Goal: Information Seeking & Learning: Compare options

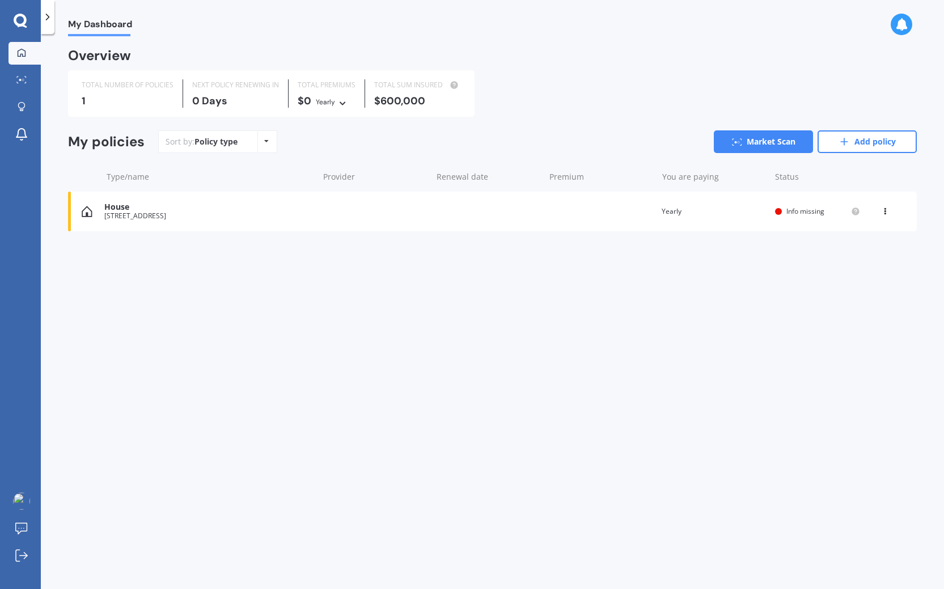
click at [886, 213] on div "View option View policy Delete" at bounding box center [886, 211] width 10 height 11
click at [864, 254] on div "Delete" at bounding box center [860, 255] width 112 height 23
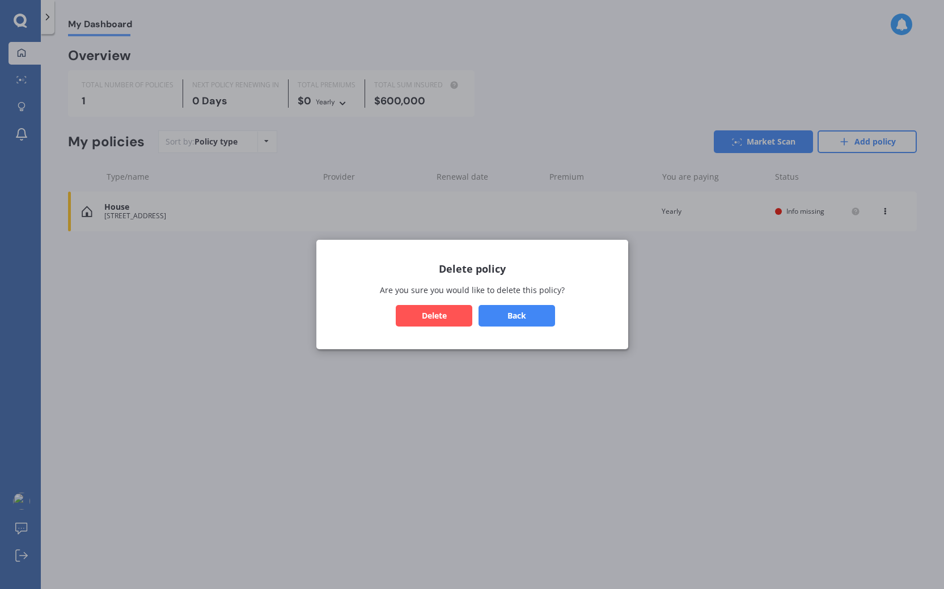
click at [455, 308] on button "Delete" at bounding box center [434, 316] width 77 height 22
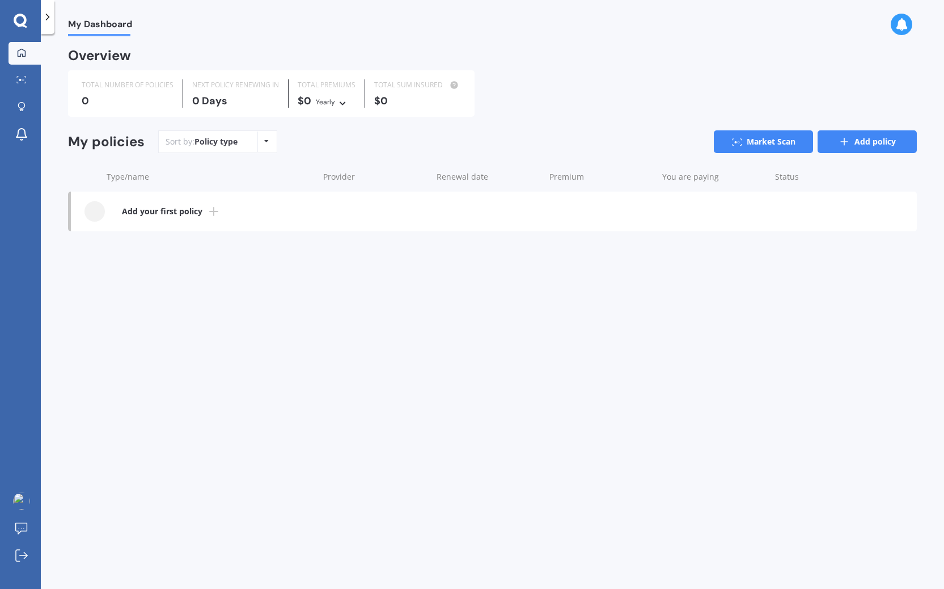
click at [875, 141] on link "Add policy" at bounding box center [866, 141] width 99 height 23
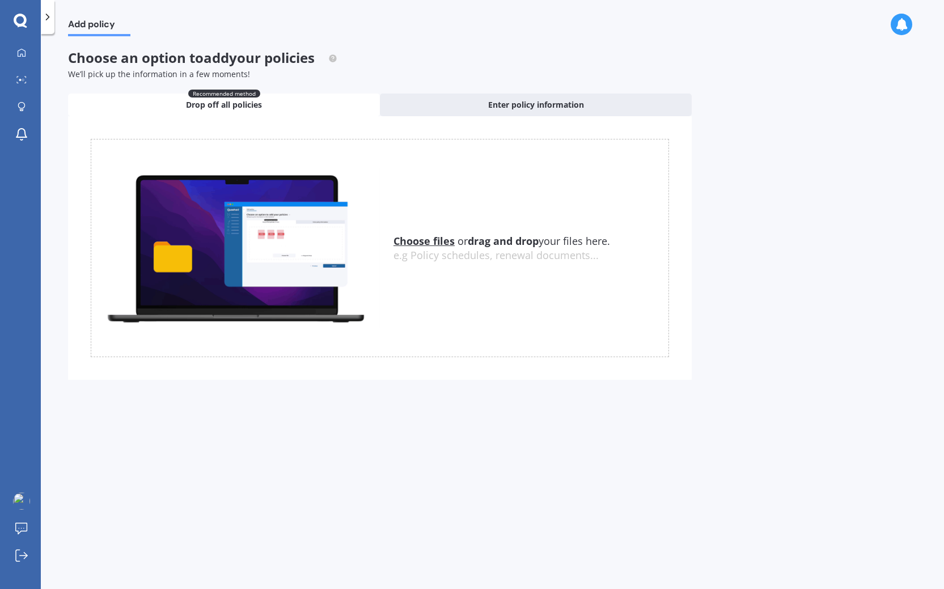
click at [431, 239] on u "Choose files" at bounding box center [423, 241] width 61 height 14
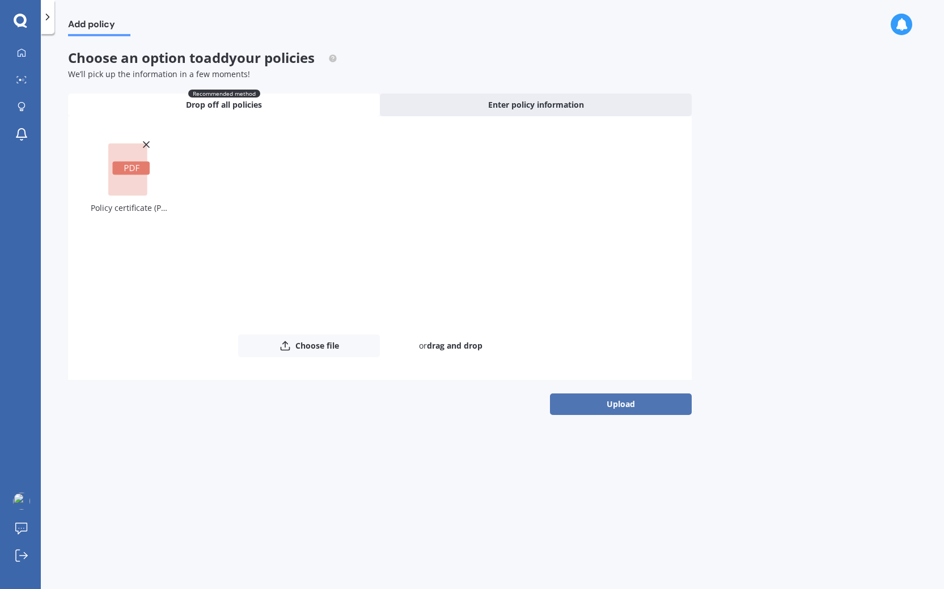
click at [618, 407] on button "Upload" at bounding box center [621, 404] width 142 height 22
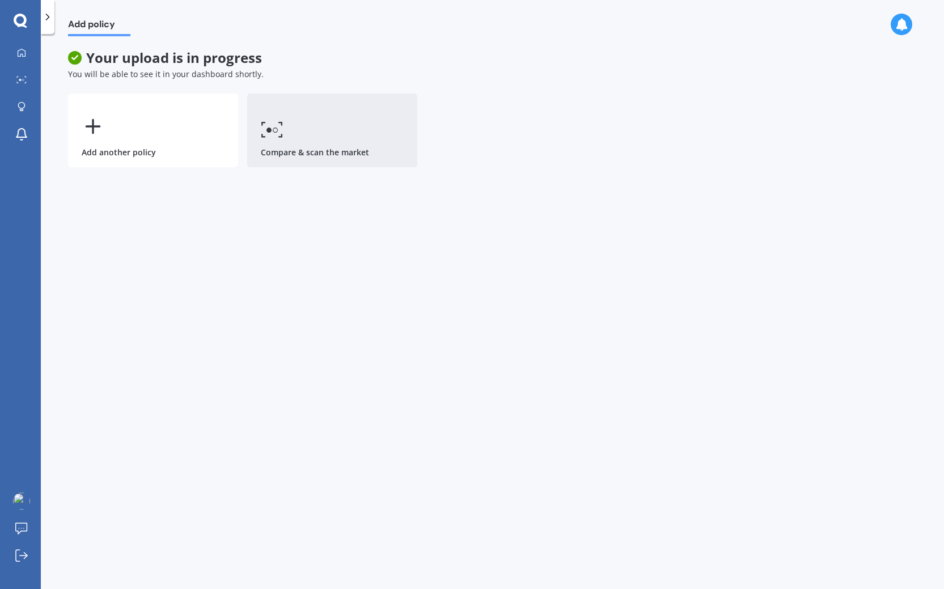
click at [305, 138] on link "Compare & scan the market" at bounding box center [332, 131] width 170 height 74
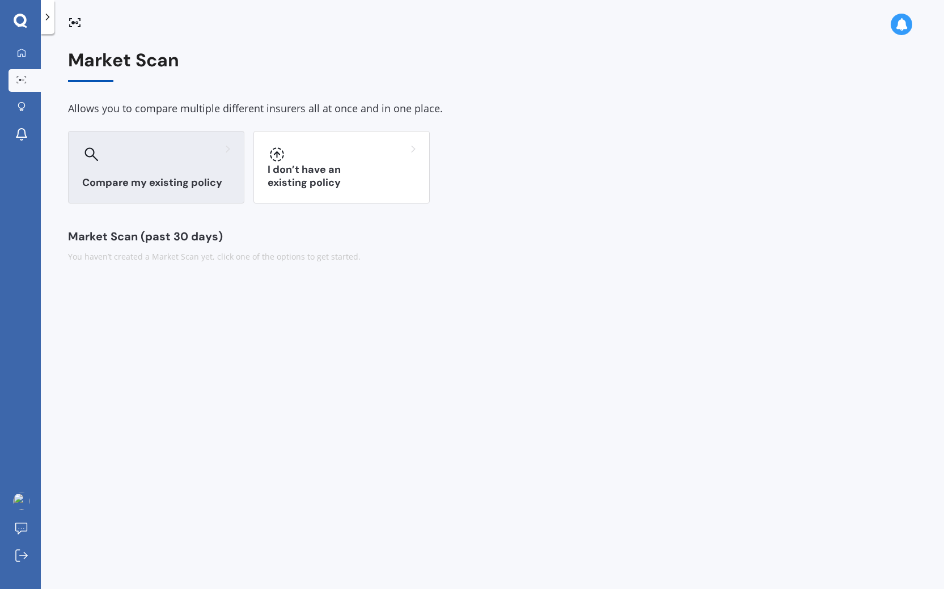
click at [159, 168] on div "Compare my existing policy" at bounding box center [156, 167] width 176 height 73
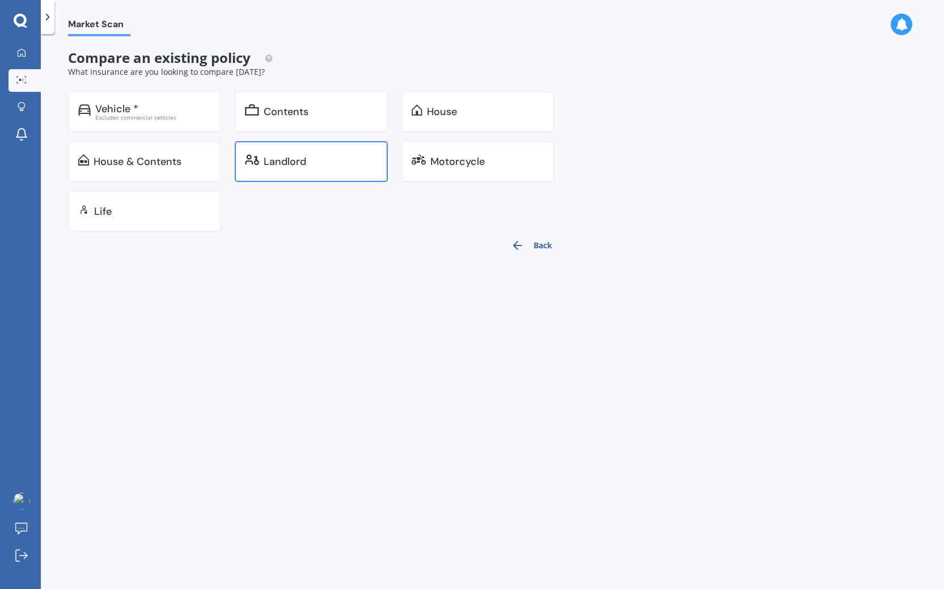
click at [312, 148] on div "Landlord" at bounding box center [311, 161] width 153 height 41
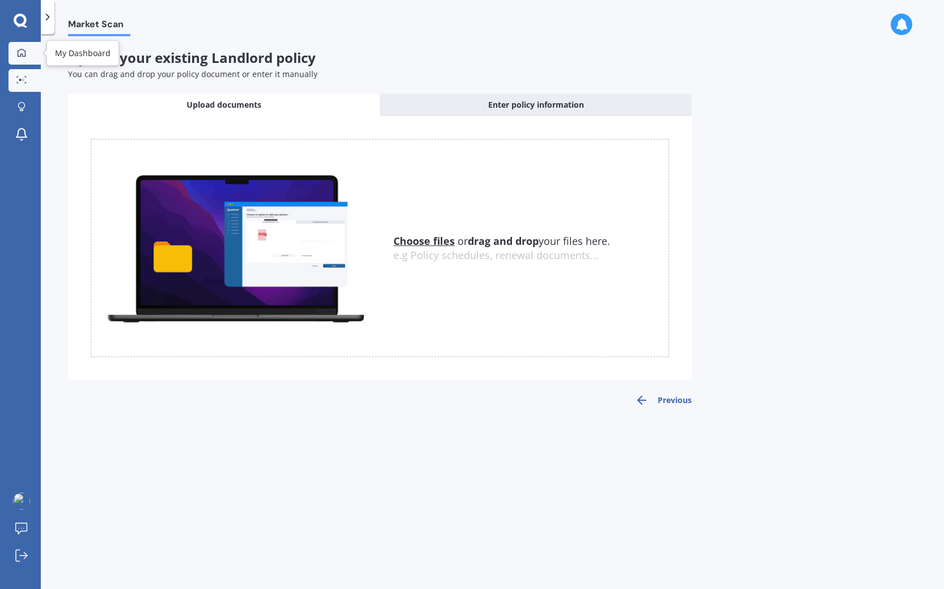
click at [18, 52] on icon at bounding box center [22, 52] width 8 height 8
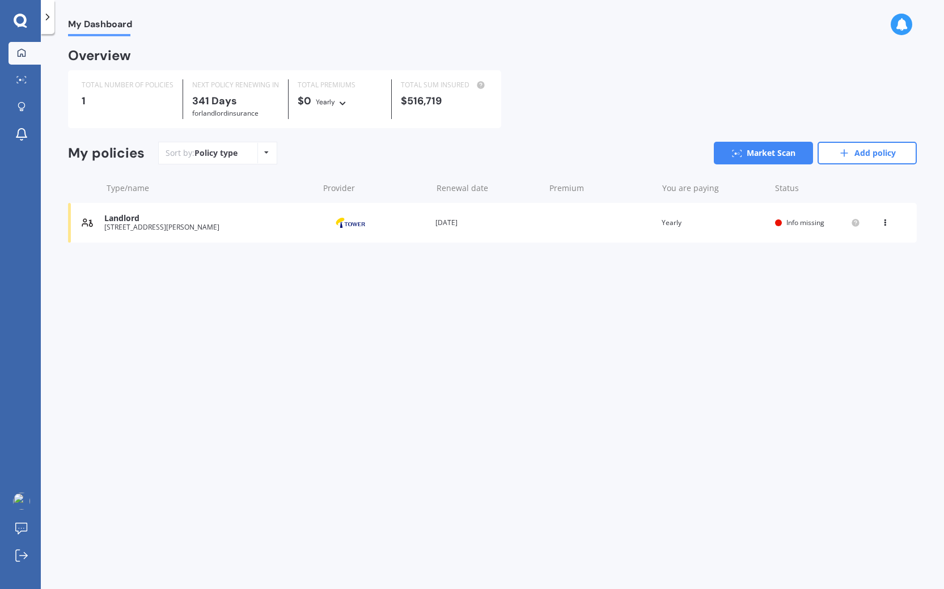
click at [797, 224] on span "Info missing" at bounding box center [805, 223] width 38 height 10
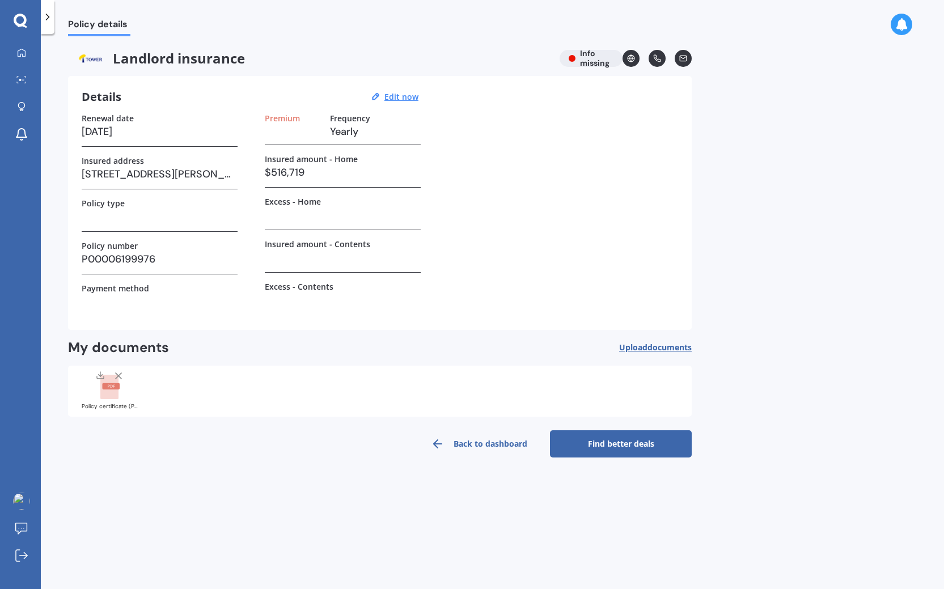
click at [589, 53] on div "Landlord insurance Info missing" at bounding box center [379, 58] width 623 height 17
click at [282, 118] on label "Premium" at bounding box center [282, 118] width 35 height 10
click at [405, 96] on u "Edit now" at bounding box center [401, 96] width 34 height 11
select select "30"
select select "07"
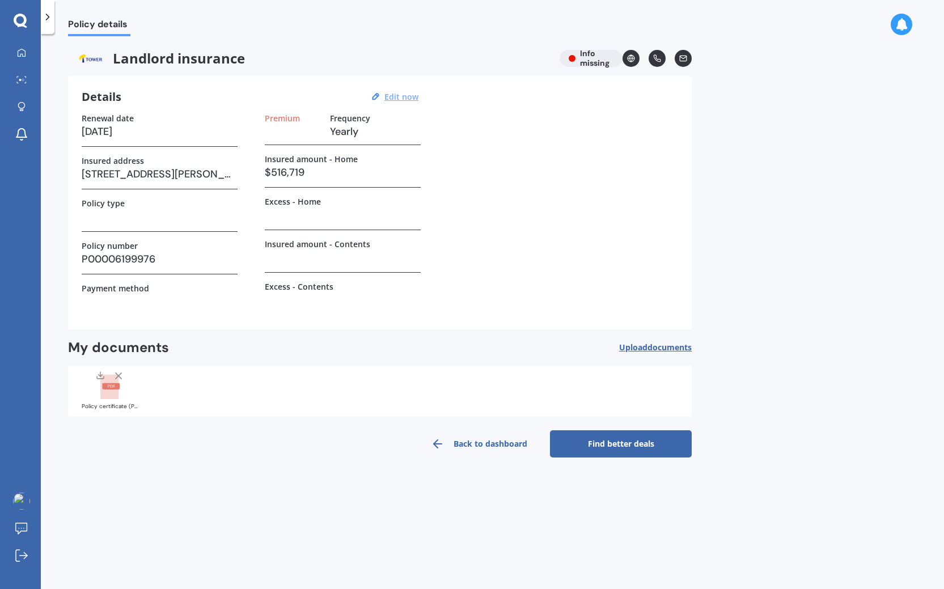
select select "2026"
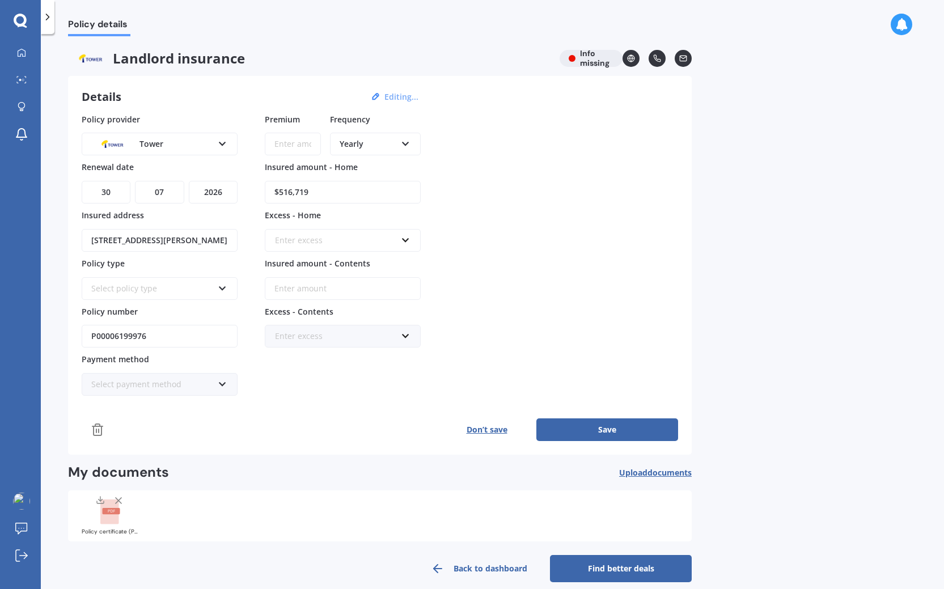
click at [297, 150] on input "Premium" at bounding box center [293, 144] width 56 height 23
type input "$3,465.70"
click at [507, 208] on div "Policy provider Tower AA AMI AMP ANZ ASB Ando BNZ FMG Initio Kiwibank MAS NZI O…" at bounding box center [380, 254] width 596 height 283
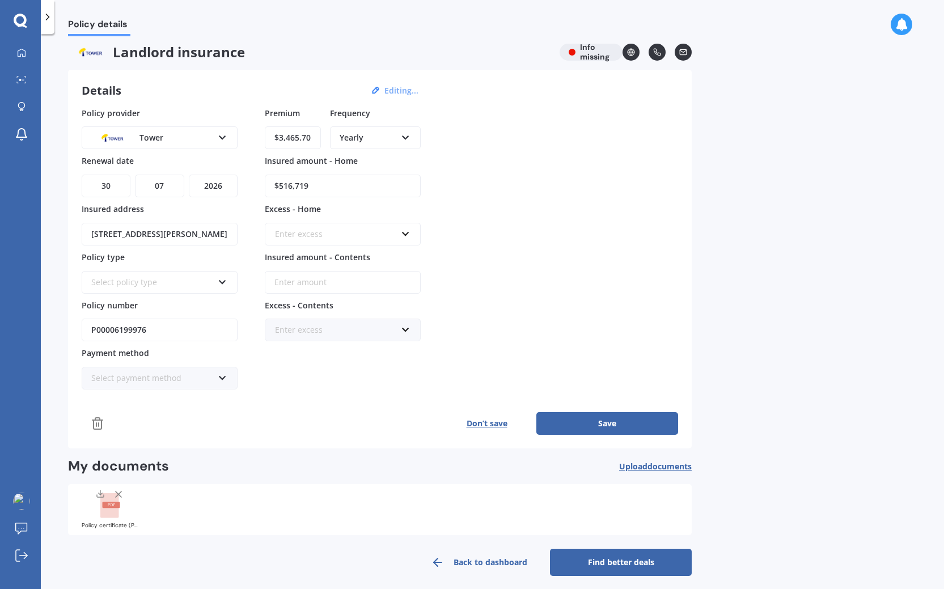
scroll to position [14, 0]
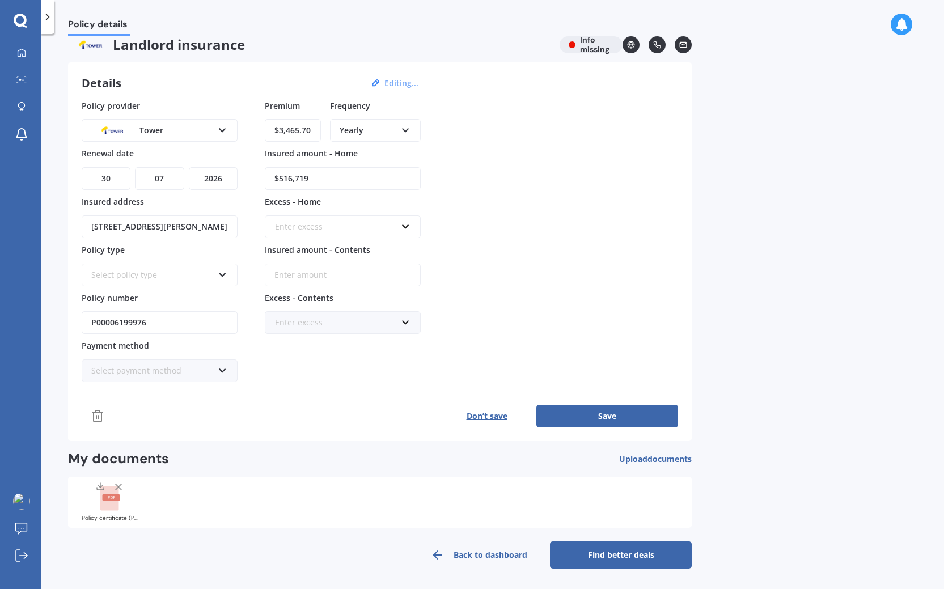
click at [591, 418] on button "Save" at bounding box center [607, 416] width 142 height 23
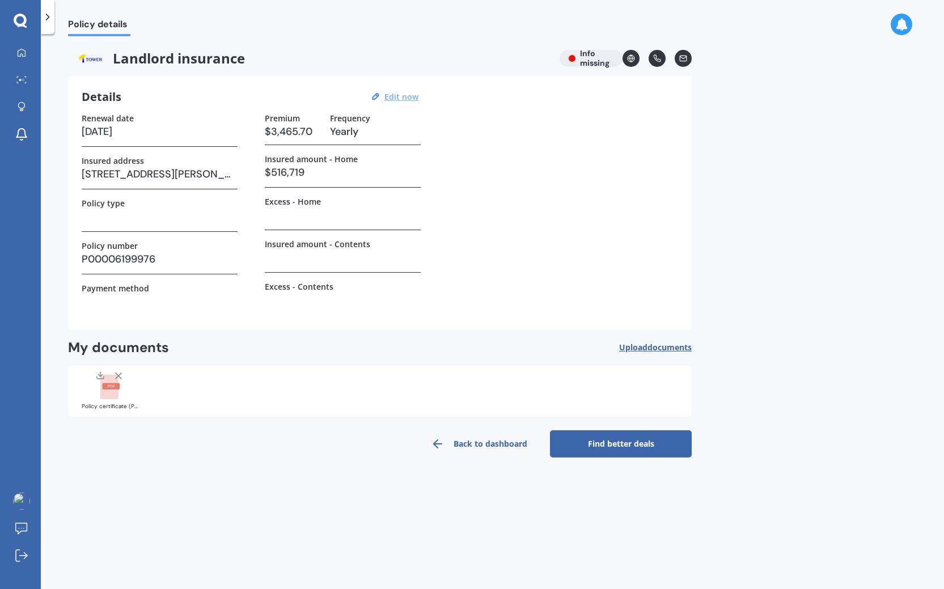
scroll to position [0, 0]
click at [602, 445] on link "Find better deals" at bounding box center [621, 443] width 142 height 27
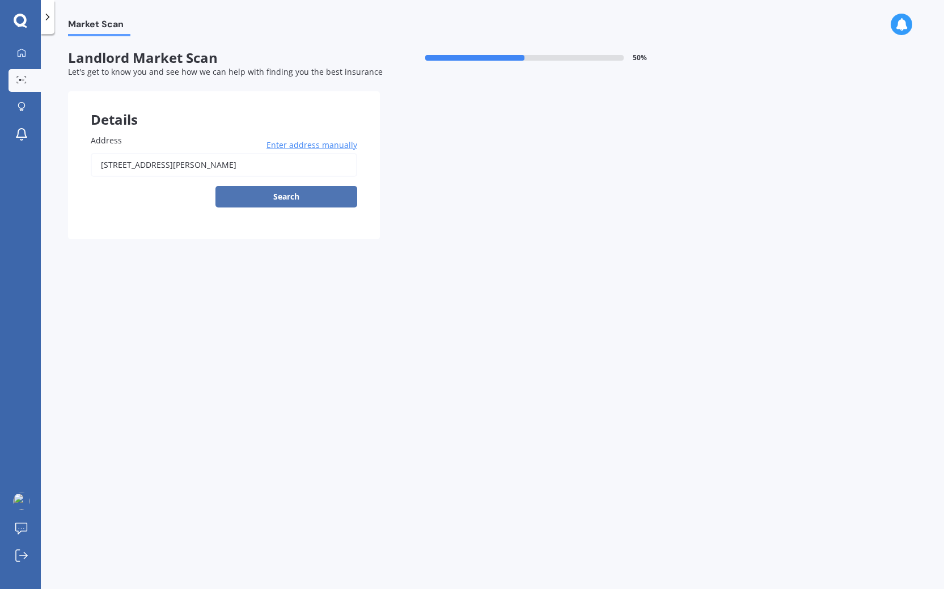
click at [289, 197] on button "Search" at bounding box center [286, 197] width 142 height 22
type input "6 Bristol Street, Trentham, Upper Hutt 5018"
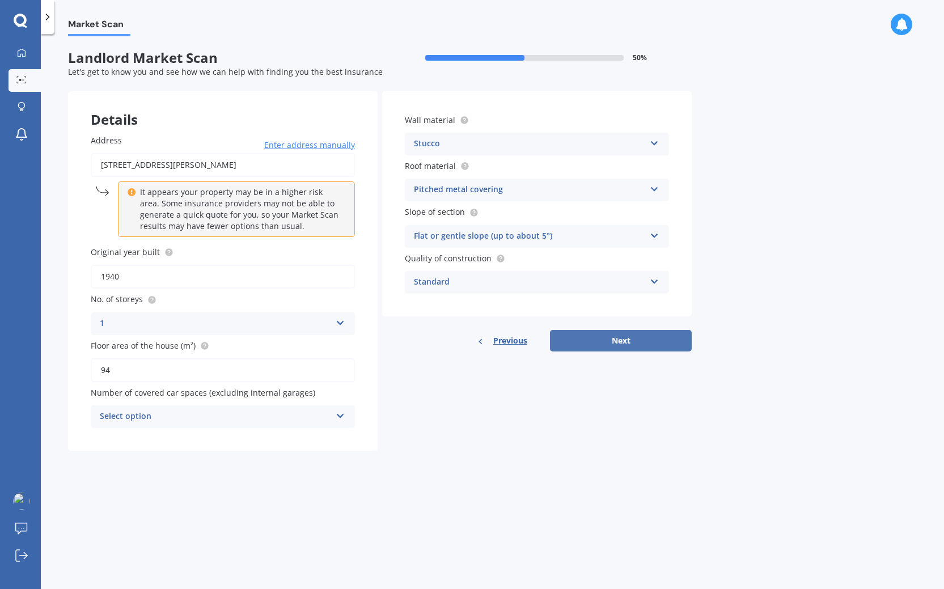
click at [615, 336] on button "Next" at bounding box center [621, 341] width 142 height 22
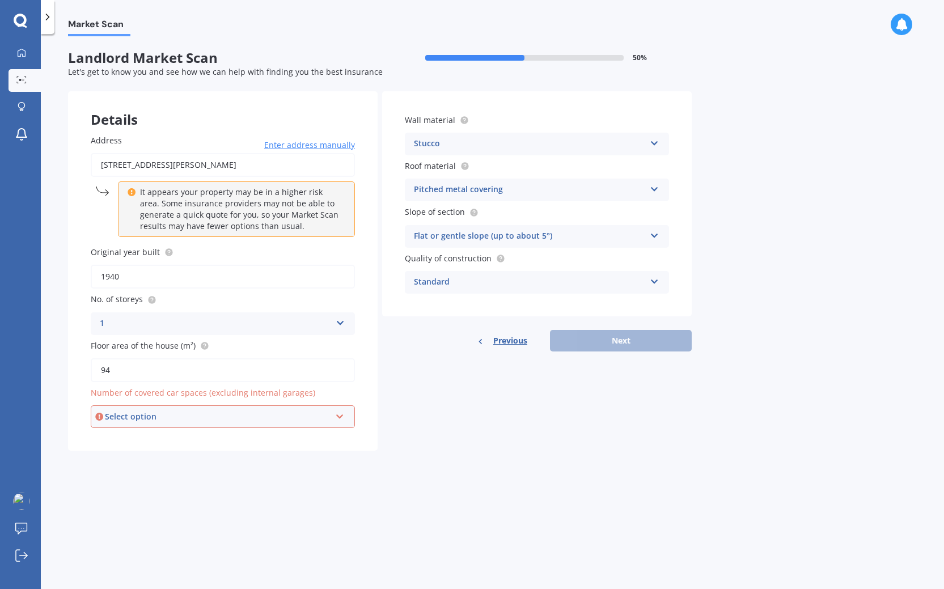
click at [213, 418] on div "Select option" at bounding box center [218, 416] width 226 height 12
click at [193, 434] on div "0" at bounding box center [223, 438] width 262 height 20
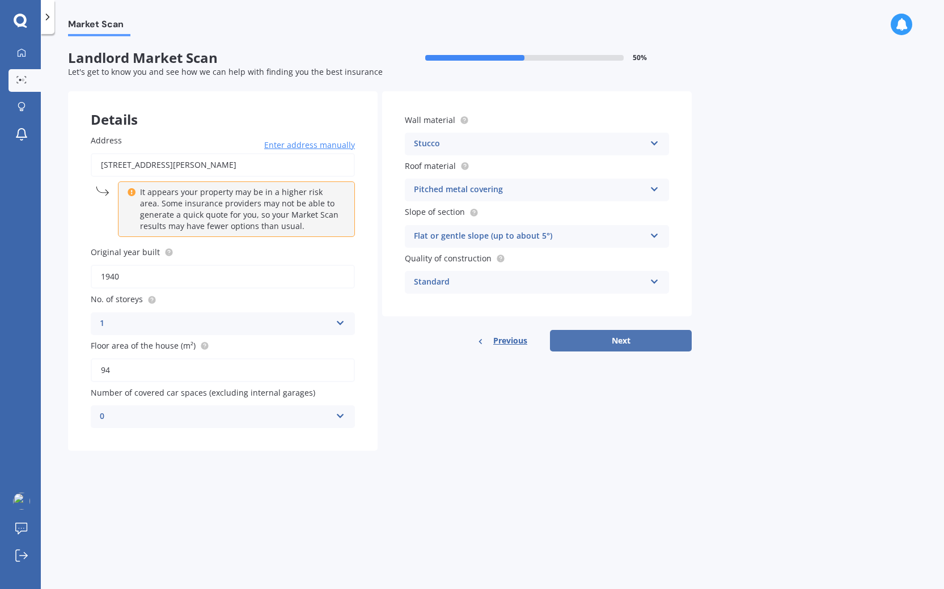
click at [608, 341] on button "Next" at bounding box center [621, 341] width 142 height 22
select select "22"
select select "10"
select select "1976"
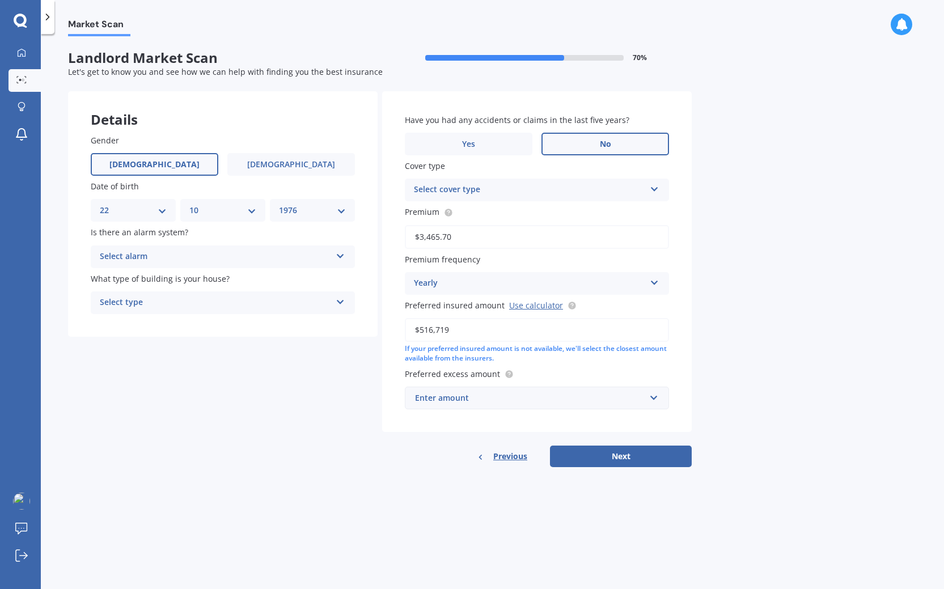
click at [583, 138] on label "No" at bounding box center [605, 144] width 128 height 23
click at [0, 0] on input "No" at bounding box center [0, 0] width 0 height 0
click at [185, 256] on div "Select alarm" at bounding box center [215, 257] width 231 height 14
click at [159, 323] on div "No" at bounding box center [222, 319] width 263 height 20
click at [147, 308] on div "Select type" at bounding box center [215, 303] width 231 height 14
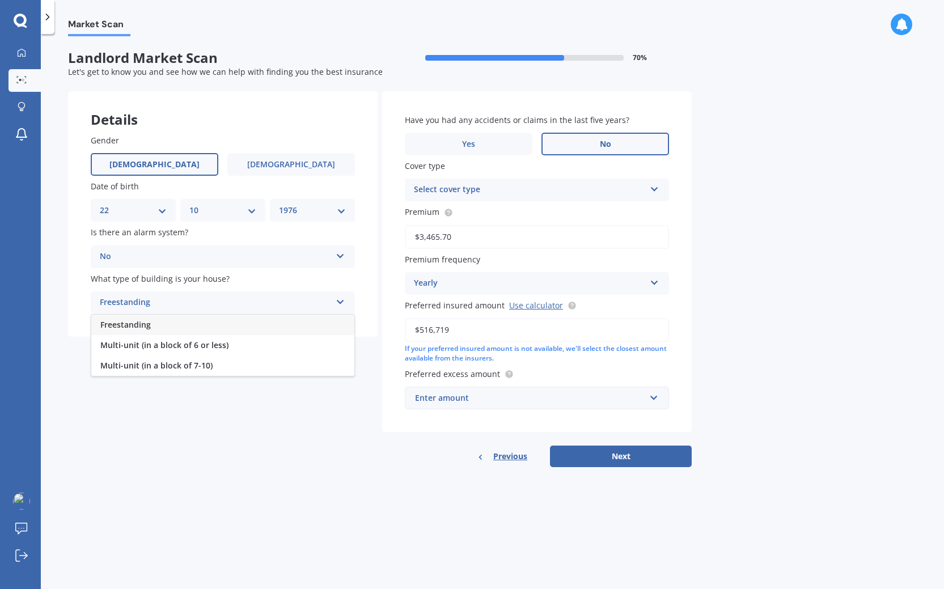
click at [156, 325] on div "Freestanding" at bounding box center [222, 325] width 263 height 20
click at [473, 190] on div "Select cover type" at bounding box center [529, 190] width 231 height 14
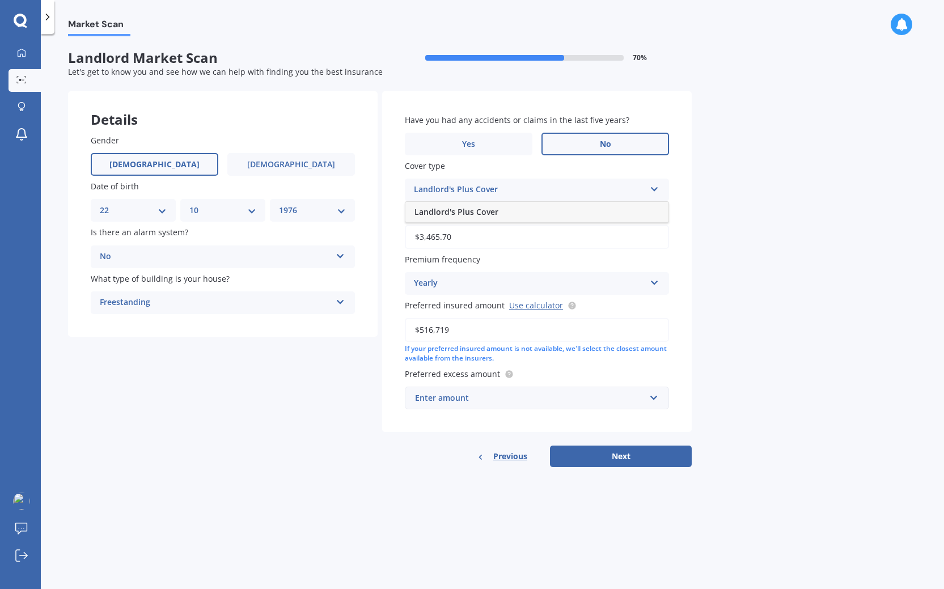
click at [476, 211] on span "Landlord's Plus Cover" at bounding box center [456, 211] width 84 height 11
click at [483, 396] on div "Enter amount" at bounding box center [530, 398] width 230 height 12
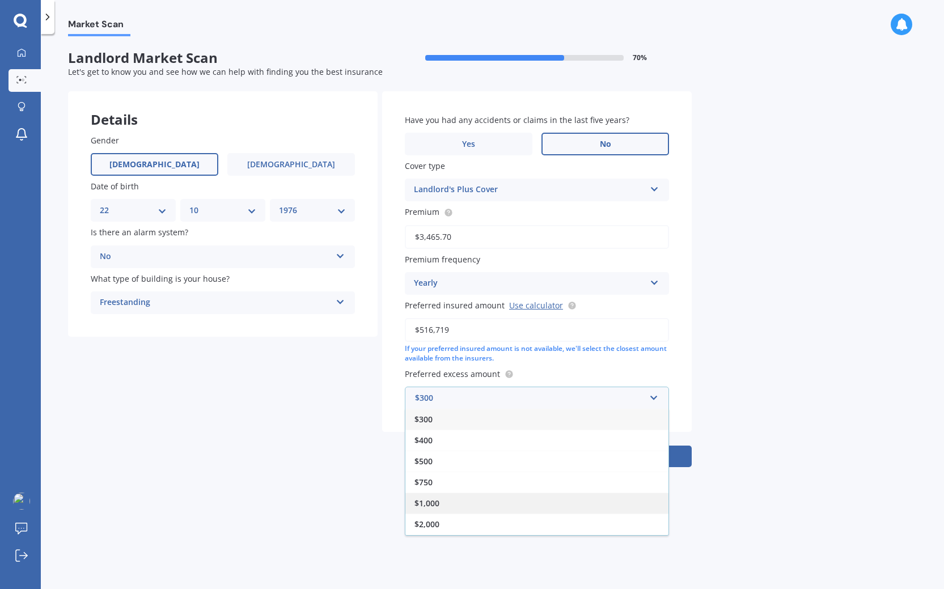
click at [436, 499] on span "$1,000" at bounding box center [426, 503] width 25 height 11
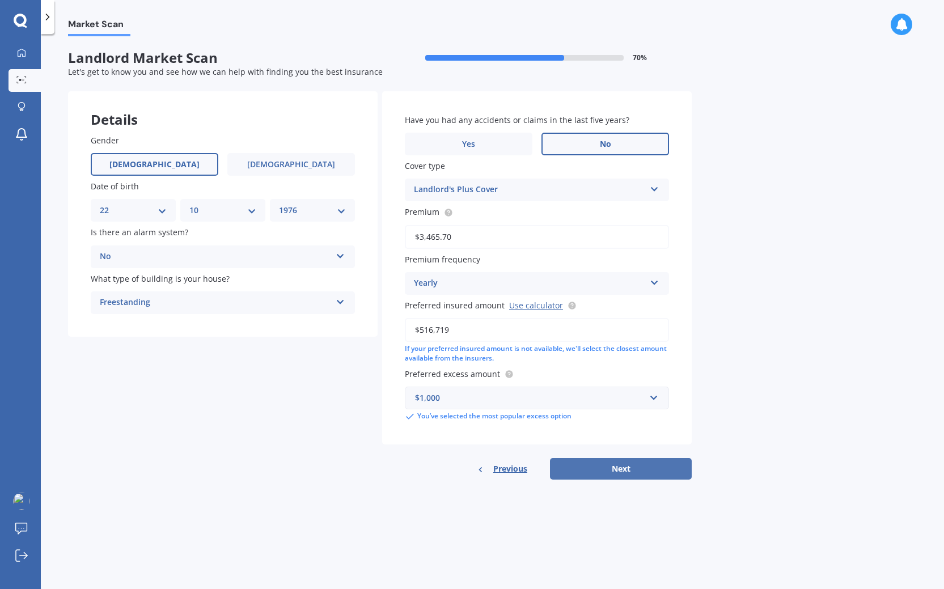
click at [586, 462] on button "Next" at bounding box center [621, 469] width 142 height 22
select select "22"
select select "10"
select select "1976"
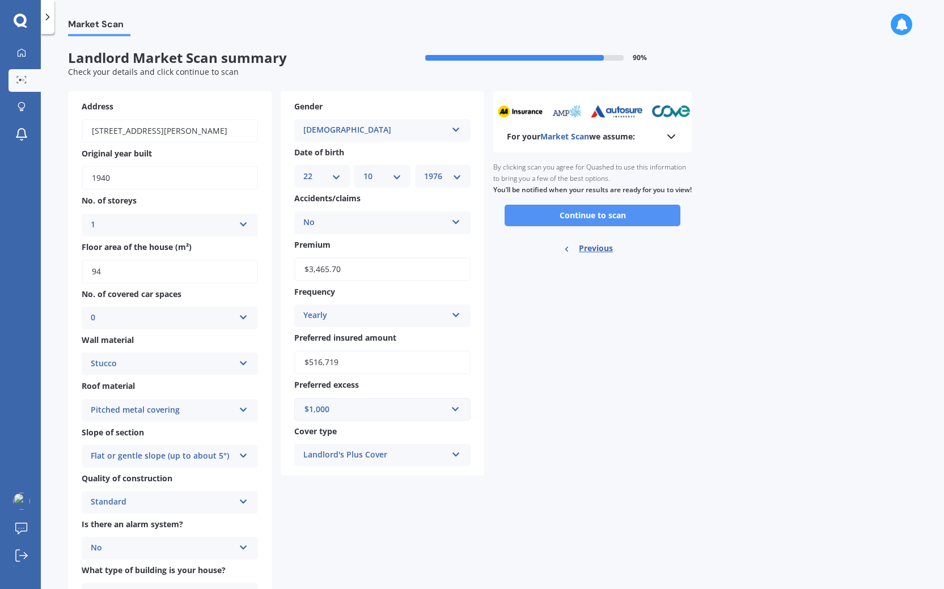
click at [564, 225] on button "Continue to scan" at bounding box center [592, 216] width 176 height 22
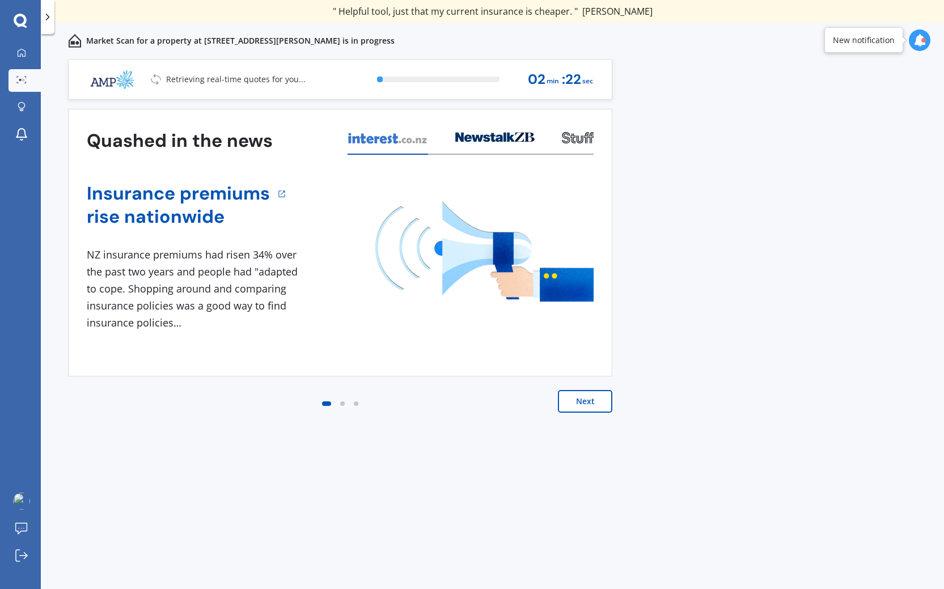
click at [576, 405] on button "Next" at bounding box center [585, 401] width 54 height 23
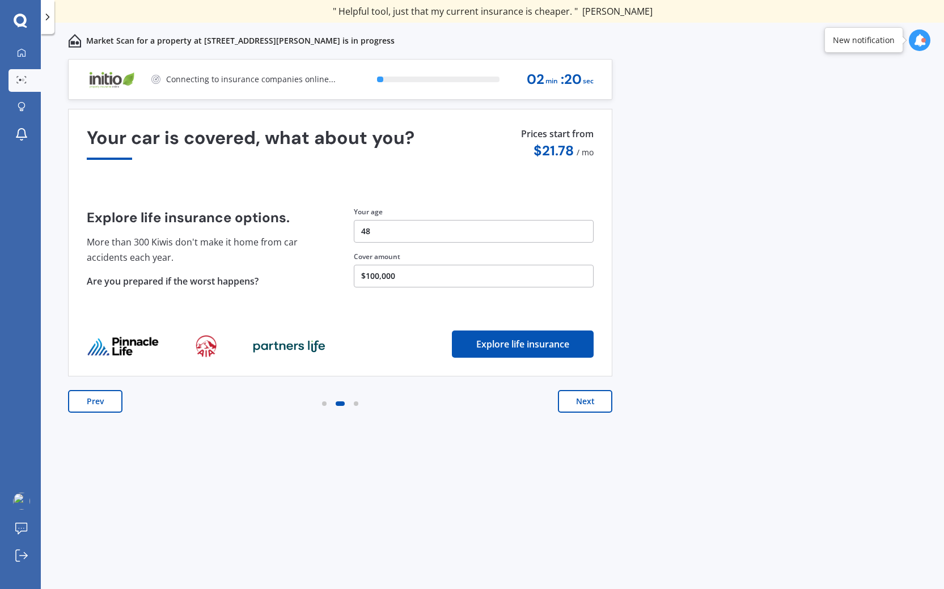
click at [582, 402] on button "Next" at bounding box center [585, 401] width 54 height 23
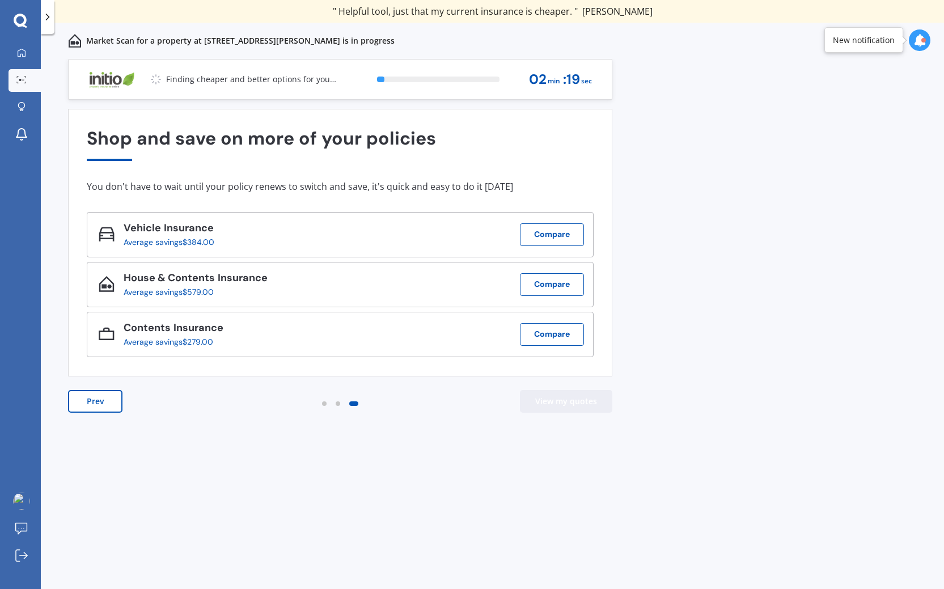
click at [582, 402] on button "View my quotes" at bounding box center [566, 401] width 92 height 23
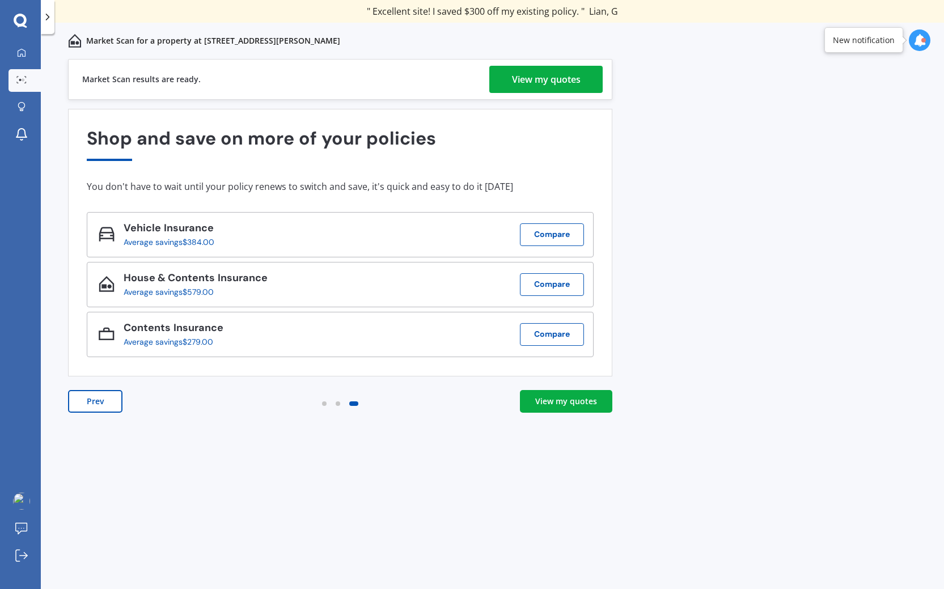
click at [566, 404] on div "View my quotes" at bounding box center [566, 401] width 62 height 11
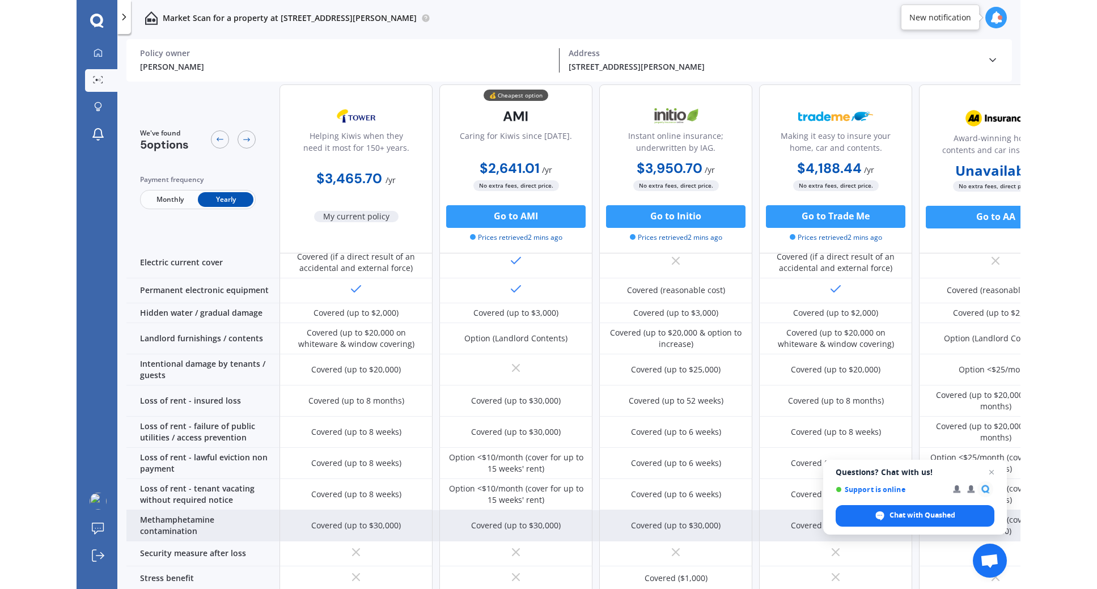
scroll to position [321, 0]
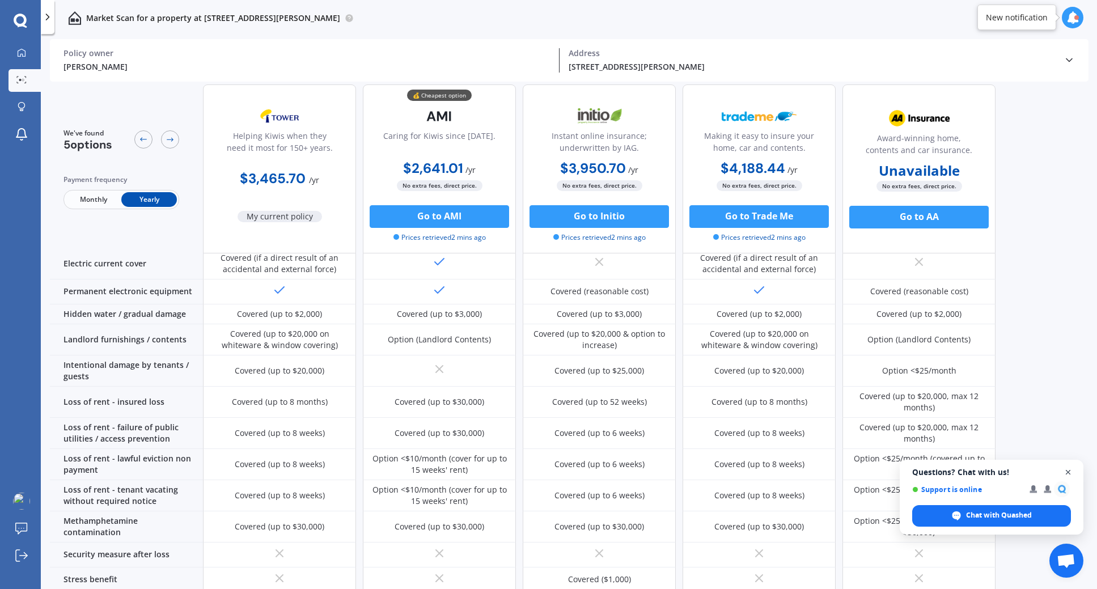
click at [943, 473] on span "Open chat" at bounding box center [1068, 472] width 14 height 14
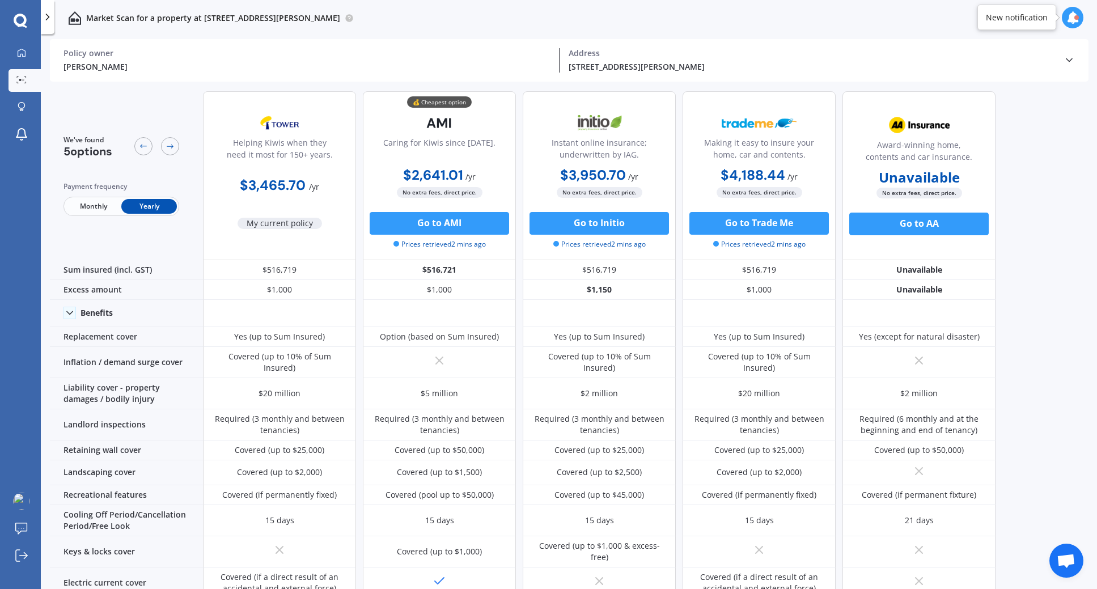
scroll to position [0, 0]
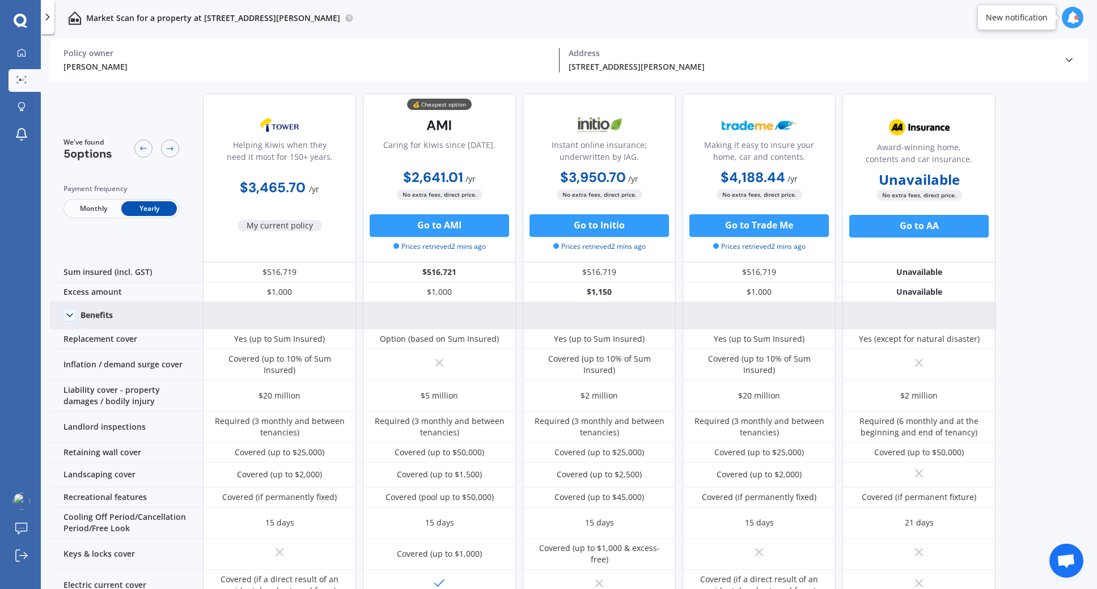
click at [68, 314] on icon at bounding box center [69, 314] width 11 height 11
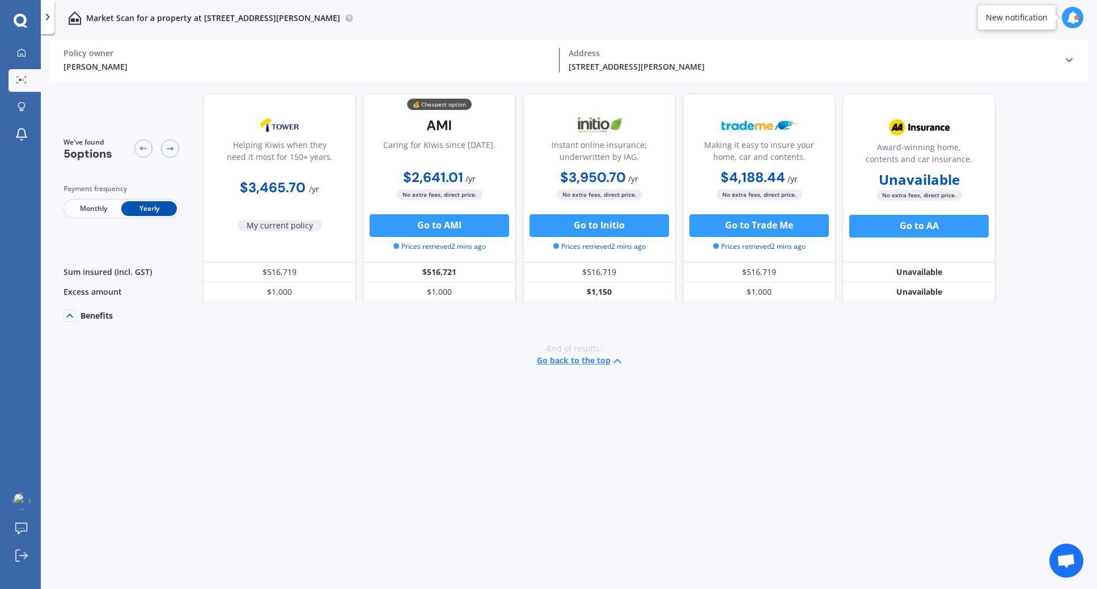
click at [73, 313] on icon at bounding box center [69, 315] width 11 height 11
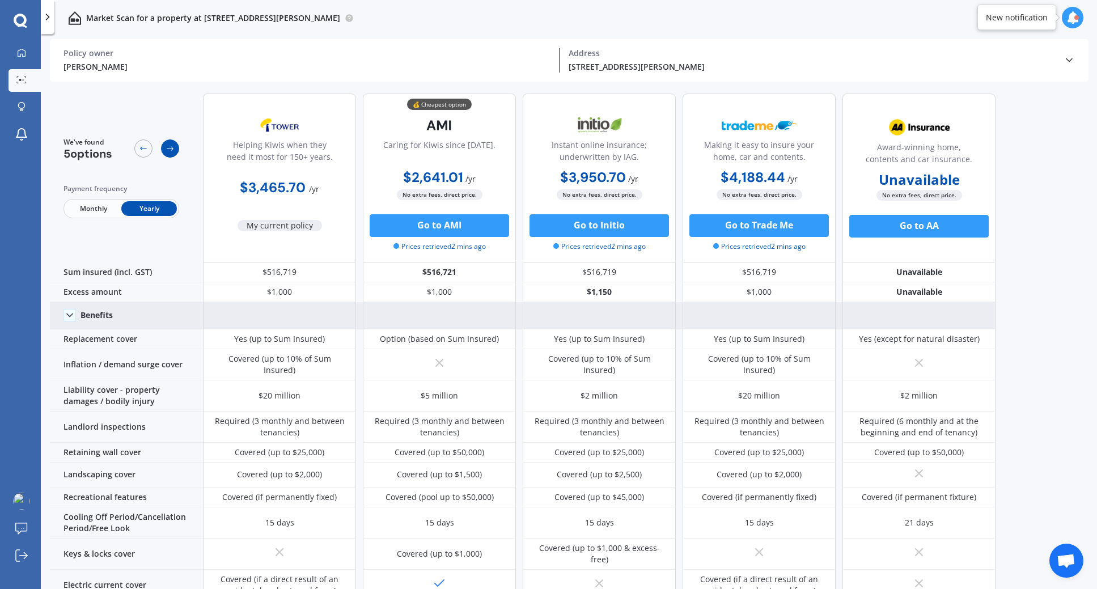
click at [173, 145] on icon at bounding box center [169, 148] width 9 height 9
click at [167, 151] on icon at bounding box center [169, 148] width 9 height 9
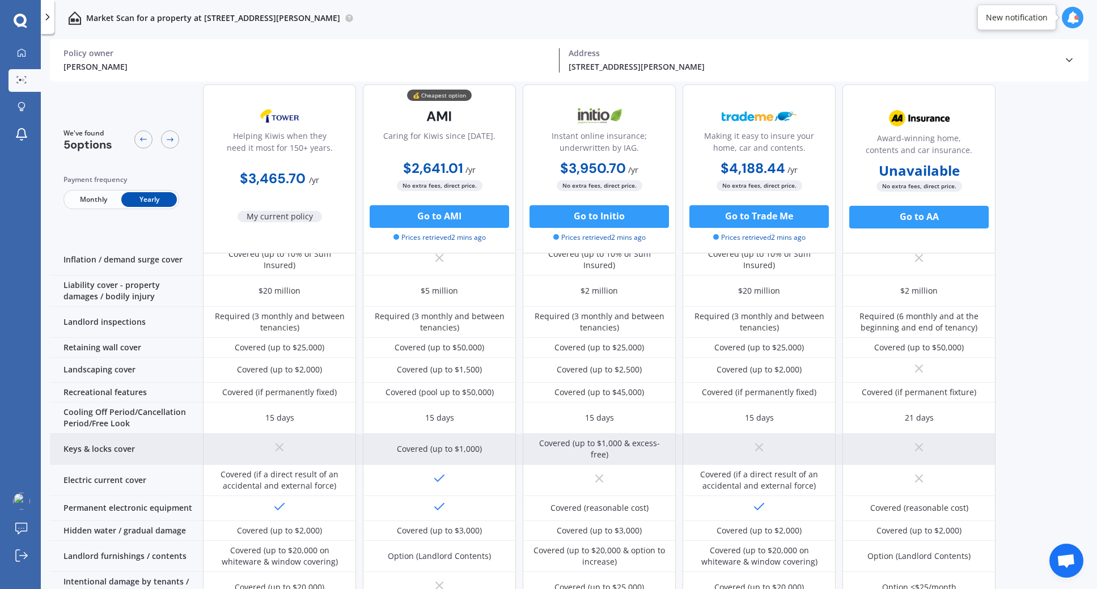
scroll to position [233, 0]
